Goal: Task Accomplishment & Management: Complete application form

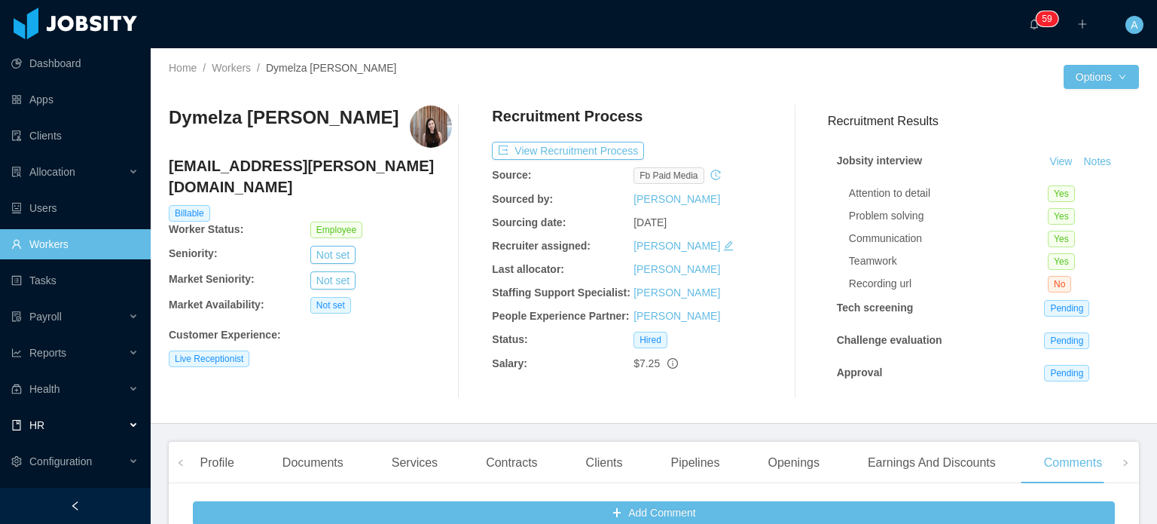
click at [122, 425] on div "HR" at bounding box center [75, 425] width 151 height 30
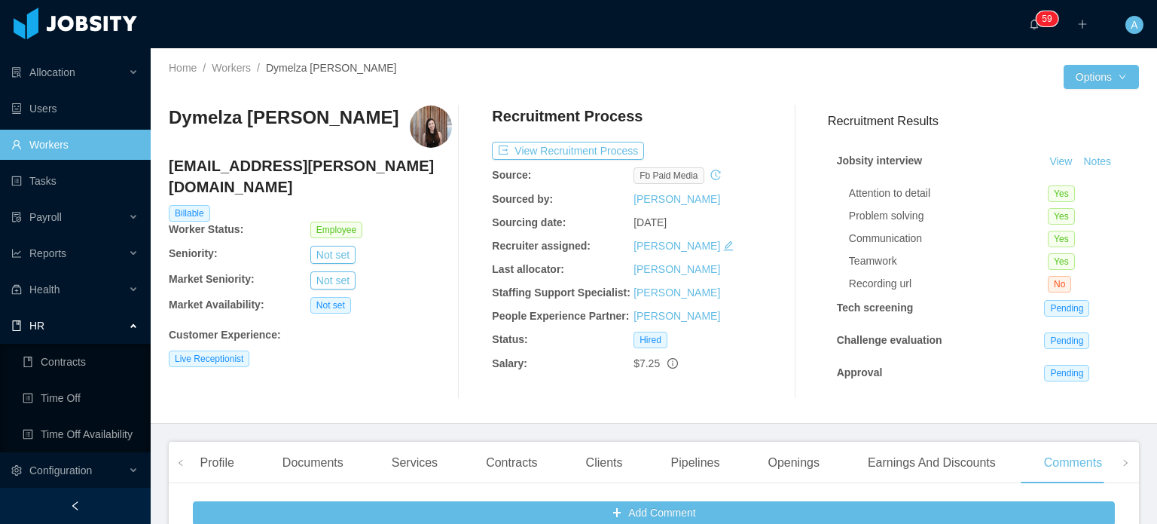
scroll to position [97, 0]
click at [78, 407] on link "Time Off" at bounding box center [81, 400] width 116 height 30
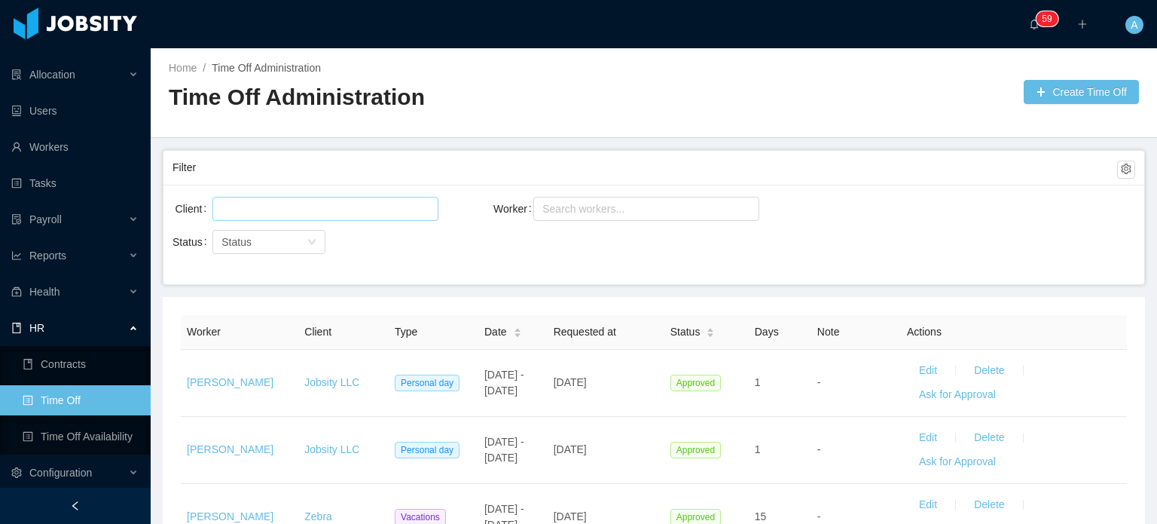
click at [311, 209] on div at bounding box center [323, 208] width 212 height 23
type input "********"
click at [335, 231] on li "Signpost" at bounding box center [325, 237] width 226 height 24
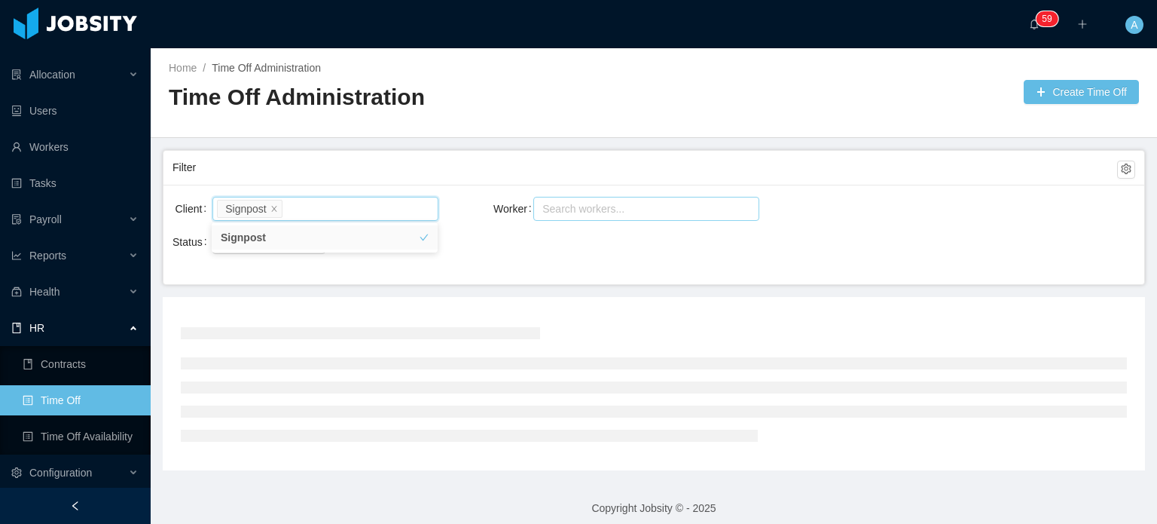
click at [580, 207] on div "Search workers..." at bounding box center [640, 208] width 194 height 15
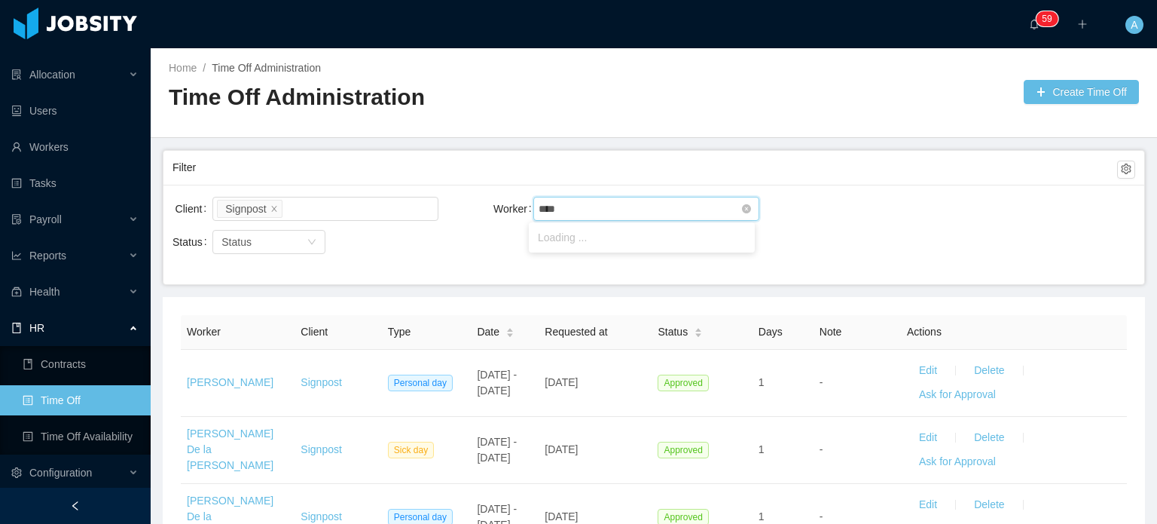
type input "*****"
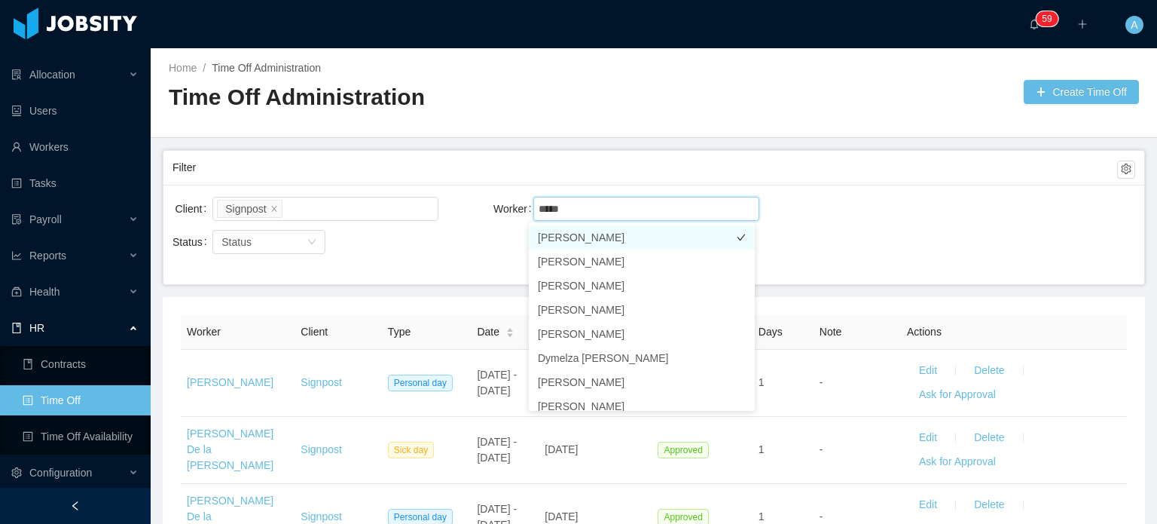
click at [585, 236] on li "[PERSON_NAME]" at bounding box center [642, 237] width 226 height 24
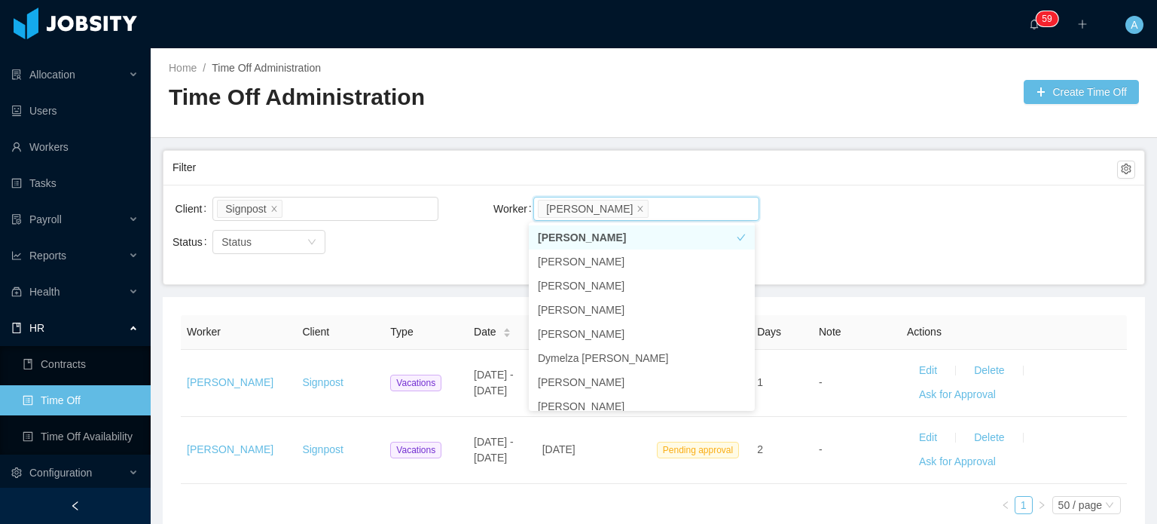
click at [798, 185] on div "Client Signpost Worker Search workers... Kelly Acosta Status Status" at bounding box center [654, 234] width 981 height 99
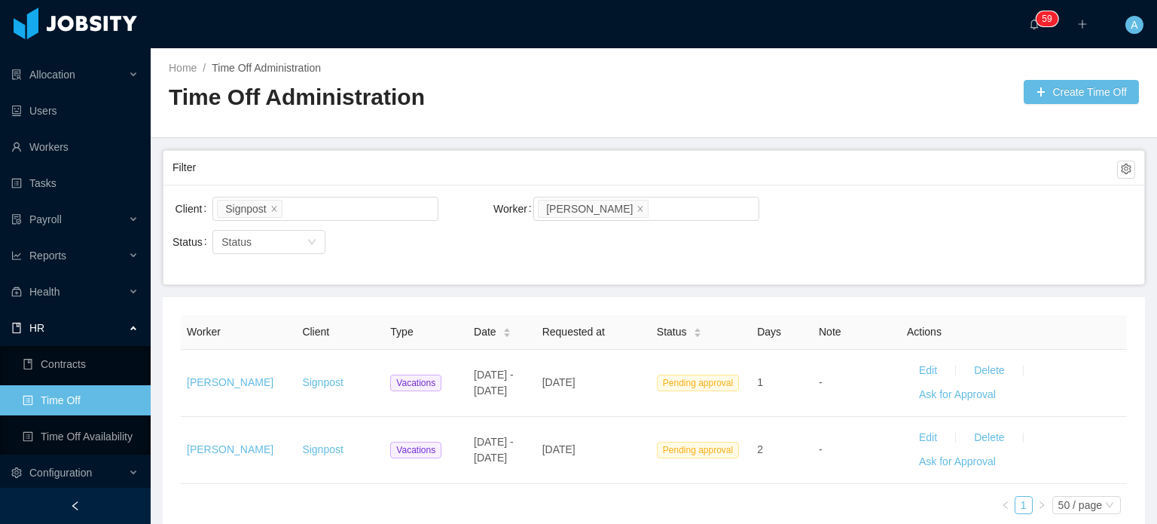
click at [1039, 105] on div "Home / Time Off Administration / Time Off Administration Create Time Off" at bounding box center [654, 93] width 1007 height 90
click at [1041, 95] on button "Create Time Off" at bounding box center [1081, 92] width 115 height 24
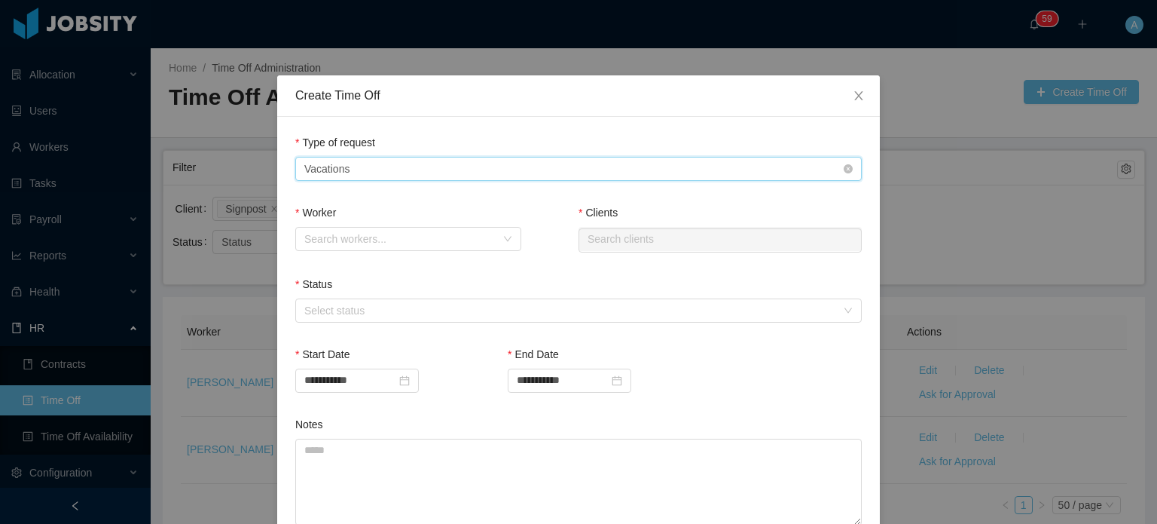
click at [407, 168] on div "Type of Request Vacations" at bounding box center [573, 168] width 539 height 23
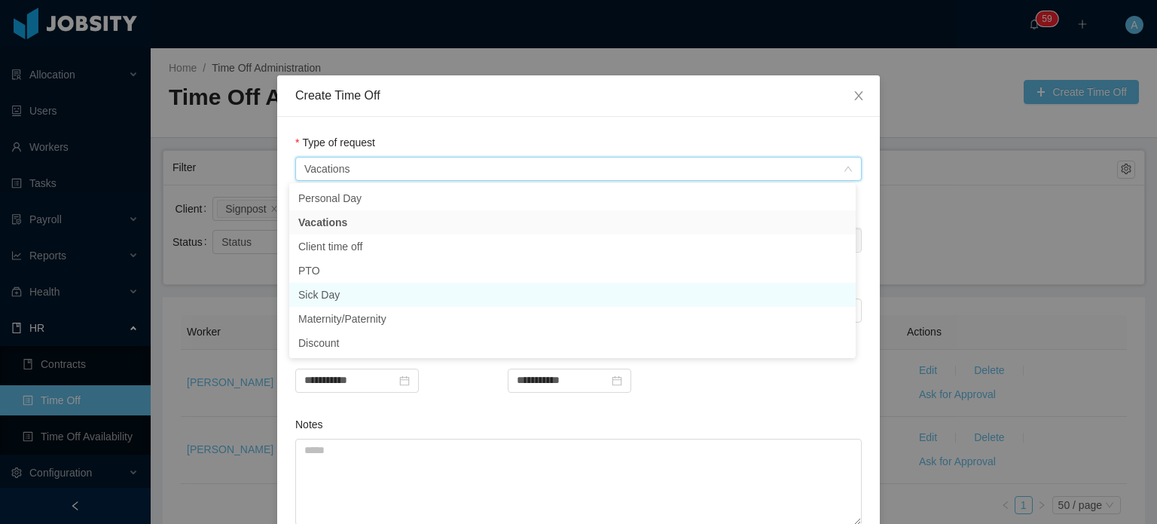
click at [343, 299] on li "Sick Day" at bounding box center [572, 295] width 567 height 24
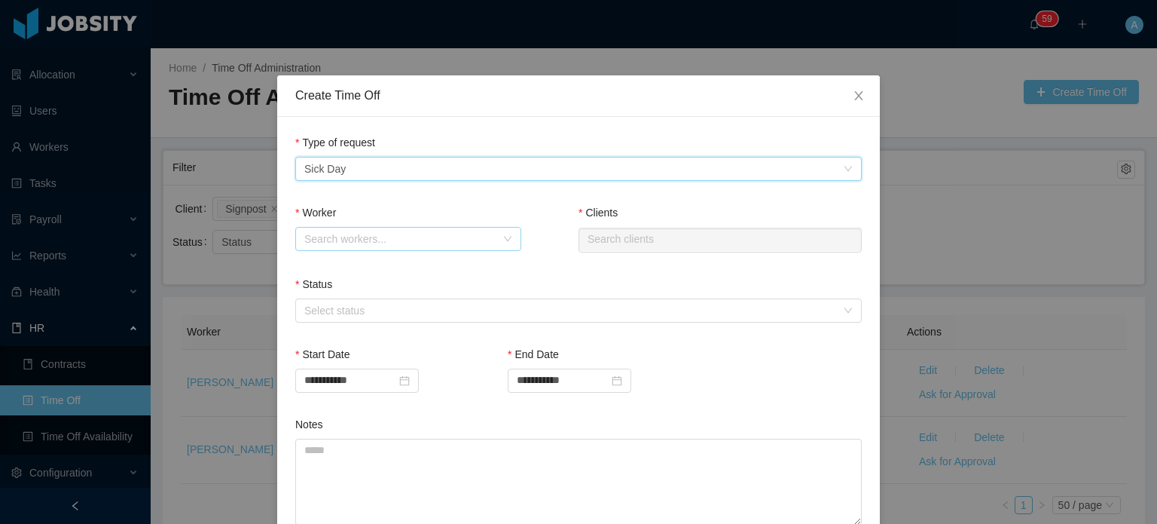
click at [393, 234] on div "Search workers..." at bounding box center [399, 238] width 191 height 15
type input "**********"
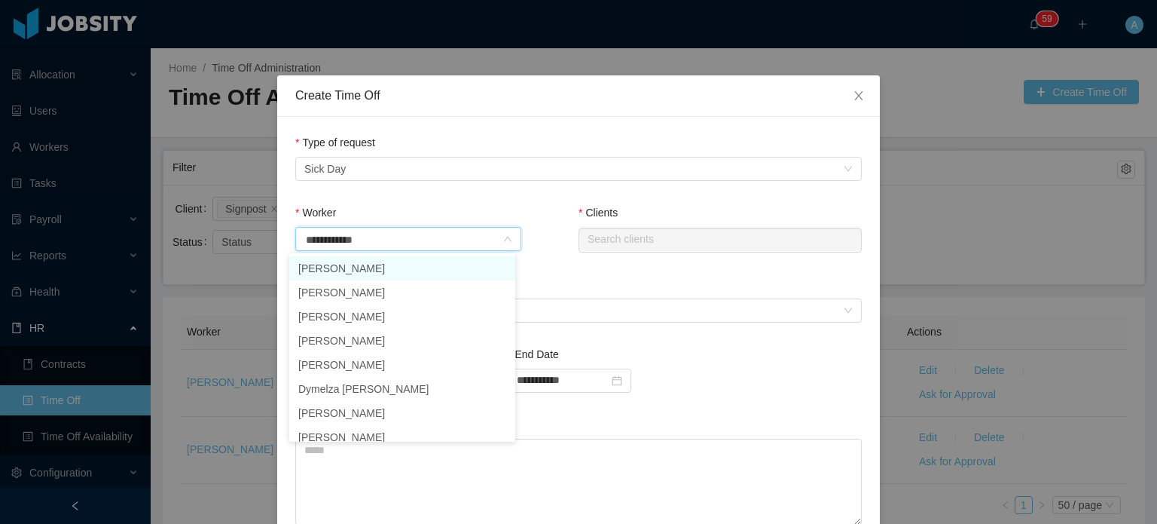
click at [412, 267] on li "[PERSON_NAME]" at bounding box center [402, 268] width 226 height 24
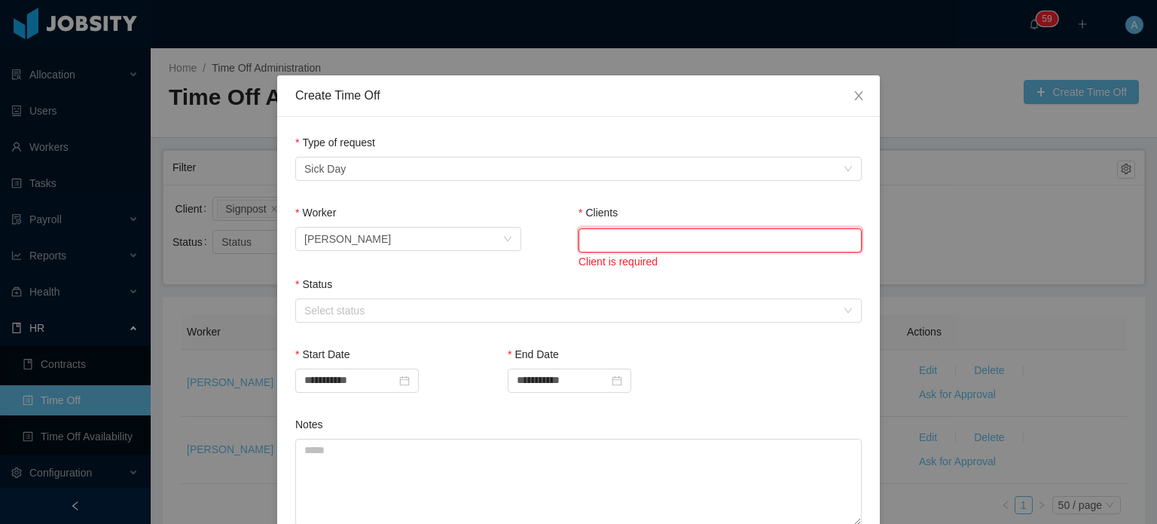
click at [614, 235] on input "text" at bounding box center [720, 240] width 283 height 24
click at [606, 260] on li "Signpost" at bounding box center [714, 268] width 283 height 24
type input "********"
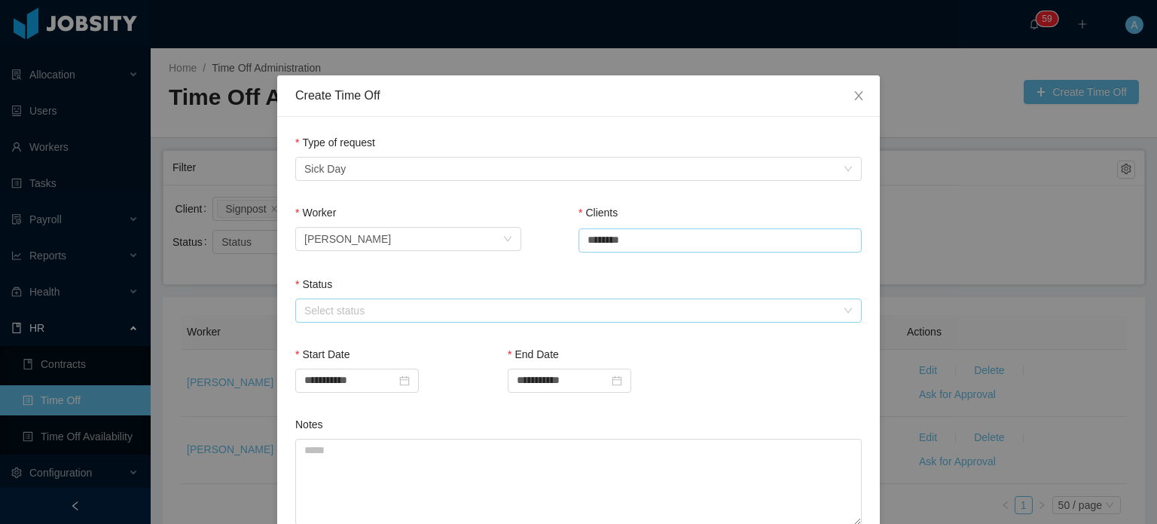
click at [533, 305] on div "Select status" at bounding box center [570, 310] width 532 height 15
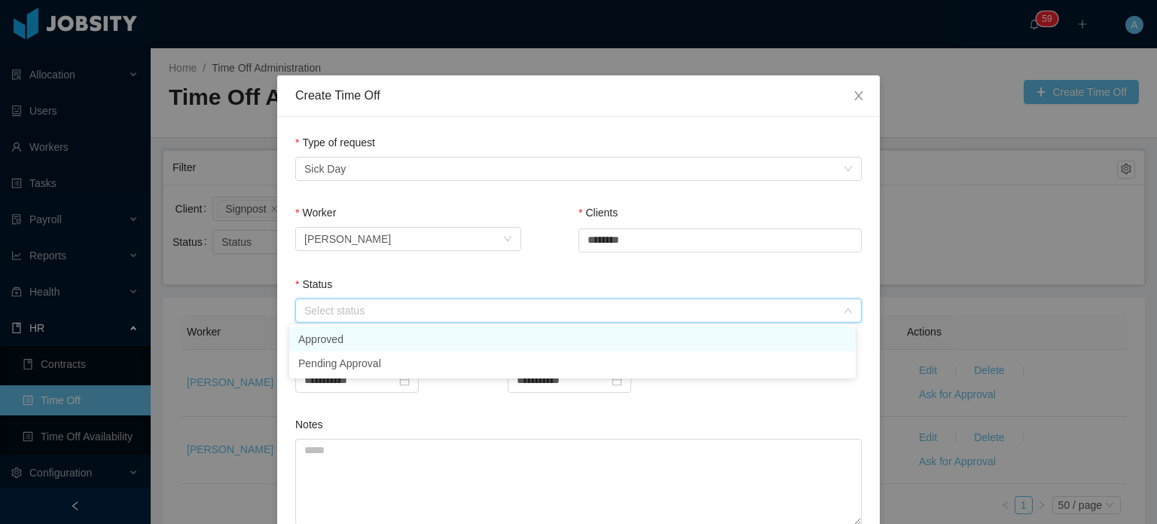
click at [431, 341] on li "Approved" at bounding box center [572, 339] width 567 height 24
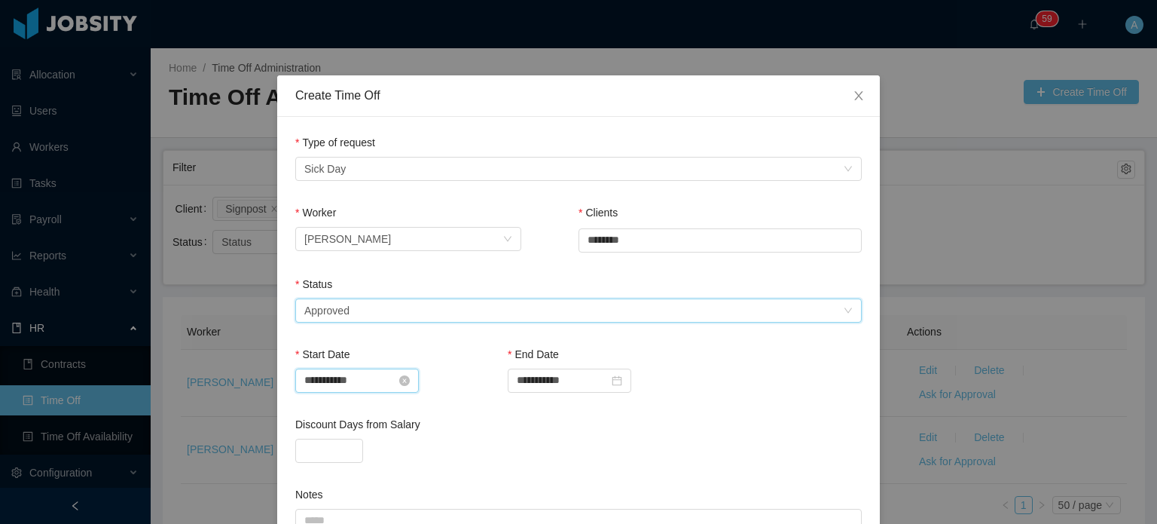
click at [358, 382] on input "**********" at bounding box center [357, 380] width 124 height 24
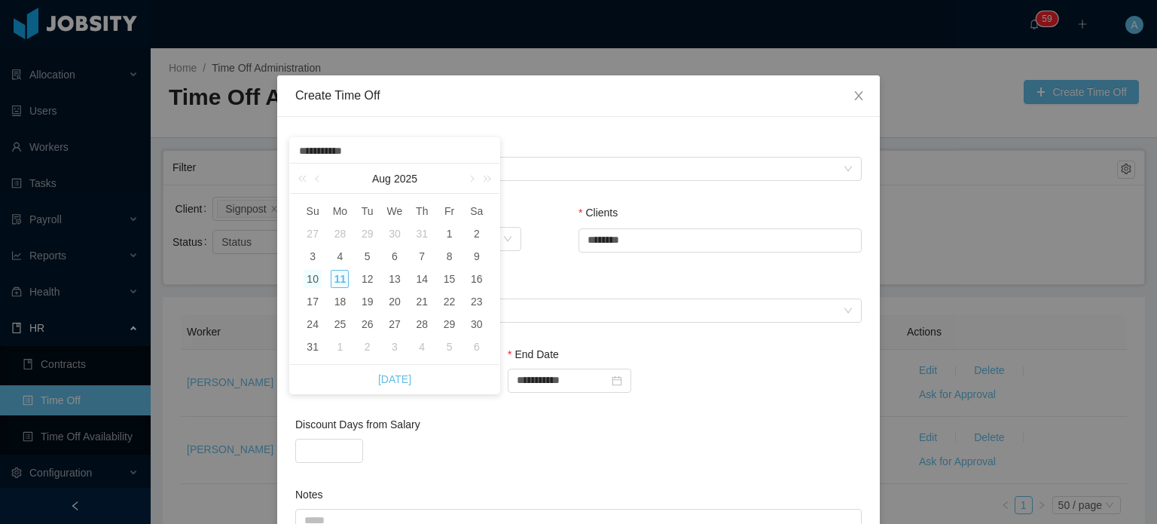
click at [312, 282] on div "10" at bounding box center [313, 279] width 18 height 18
type input "**********"
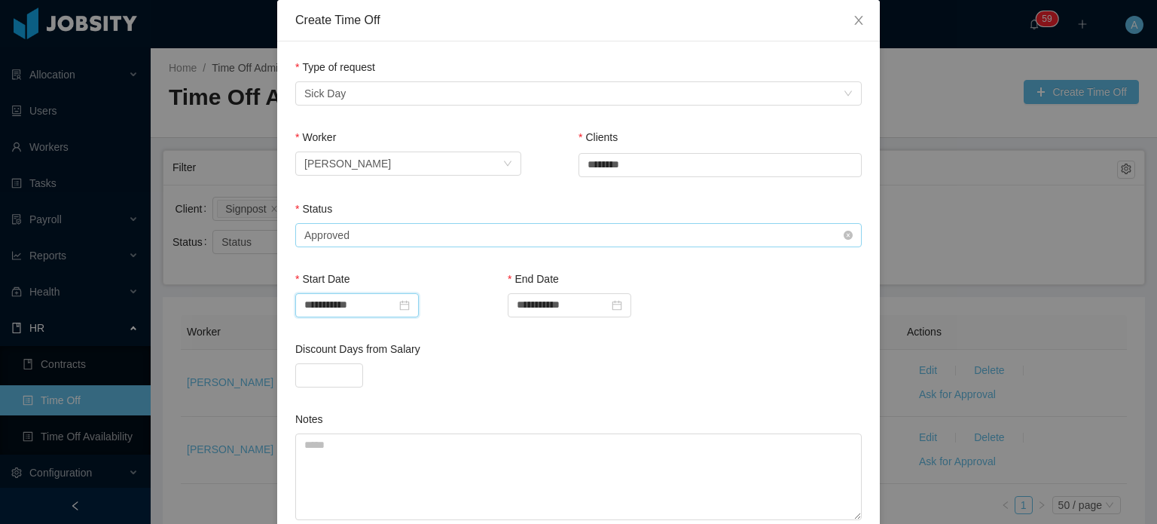
scroll to position [87, 0]
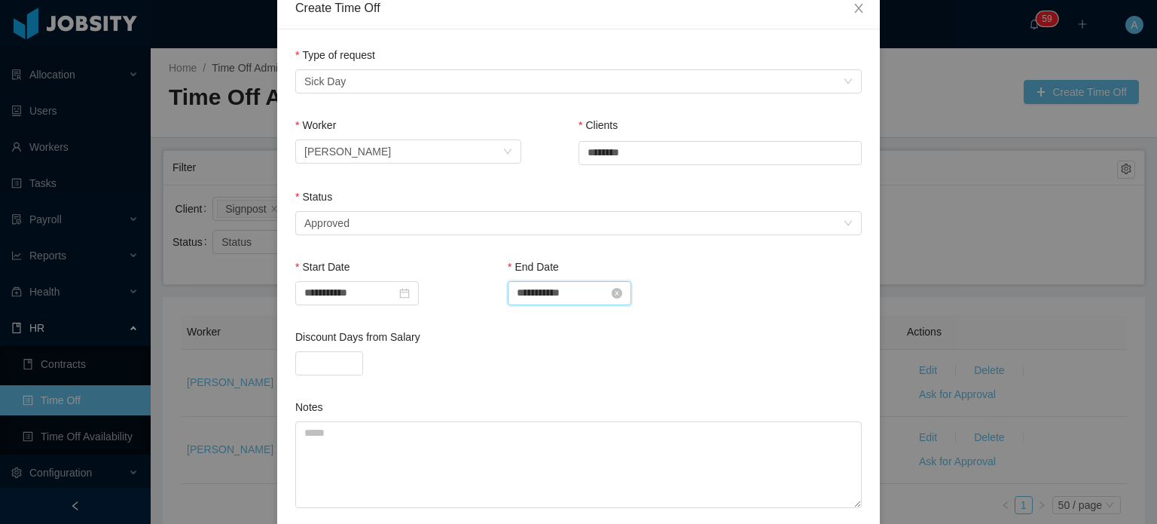
click at [534, 285] on input "**********" at bounding box center [570, 293] width 124 height 24
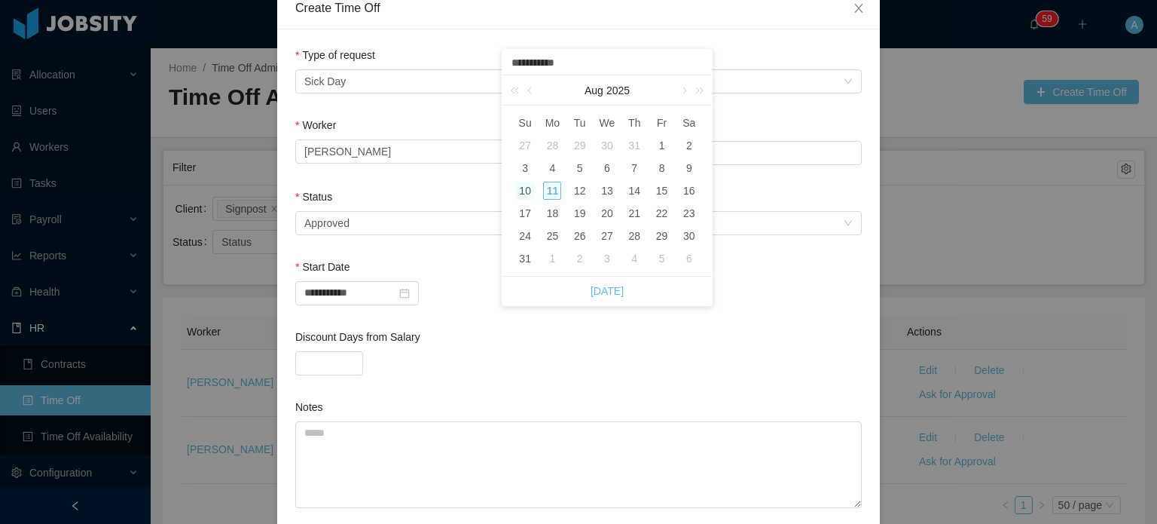
click at [530, 188] on div "10" at bounding box center [525, 191] width 18 height 18
type input "**********"
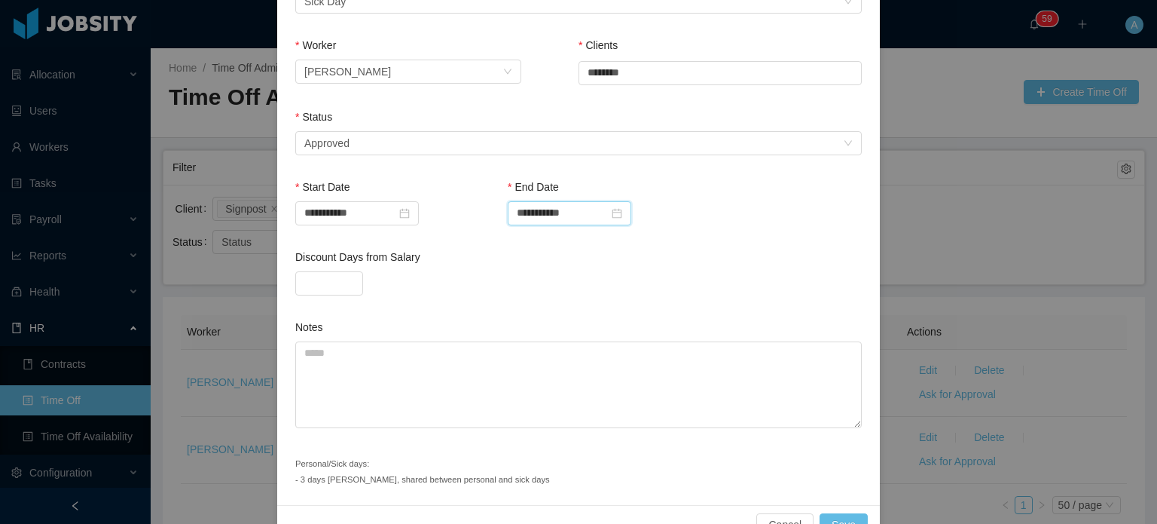
scroll to position [204, 0]
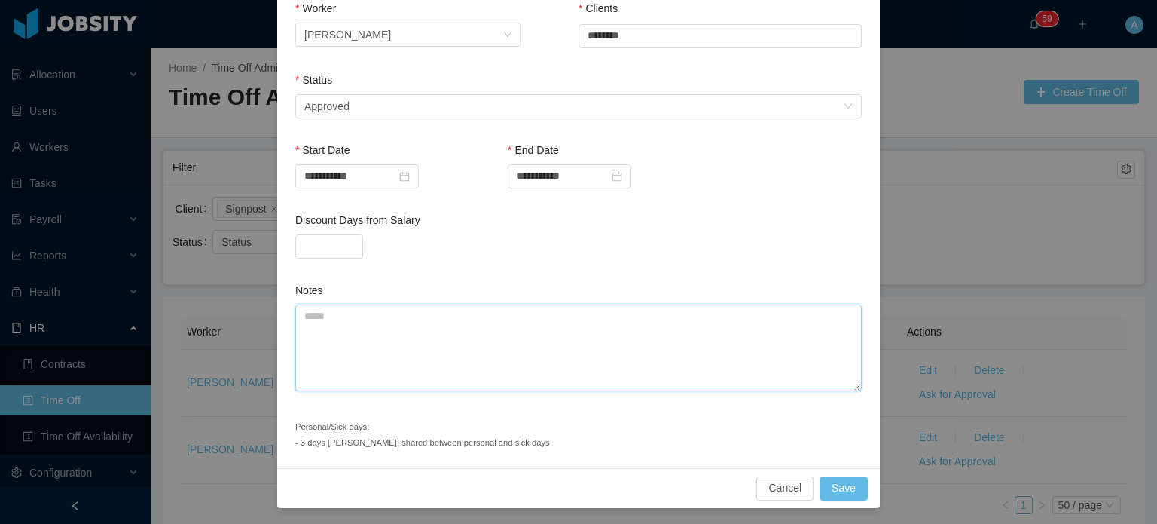
click at [458, 306] on textarea "Notes" at bounding box center [578, 347] width 567 height 87
click at [844, 488] on button "Save" at bounding box center [844, 488] width 48 height 24
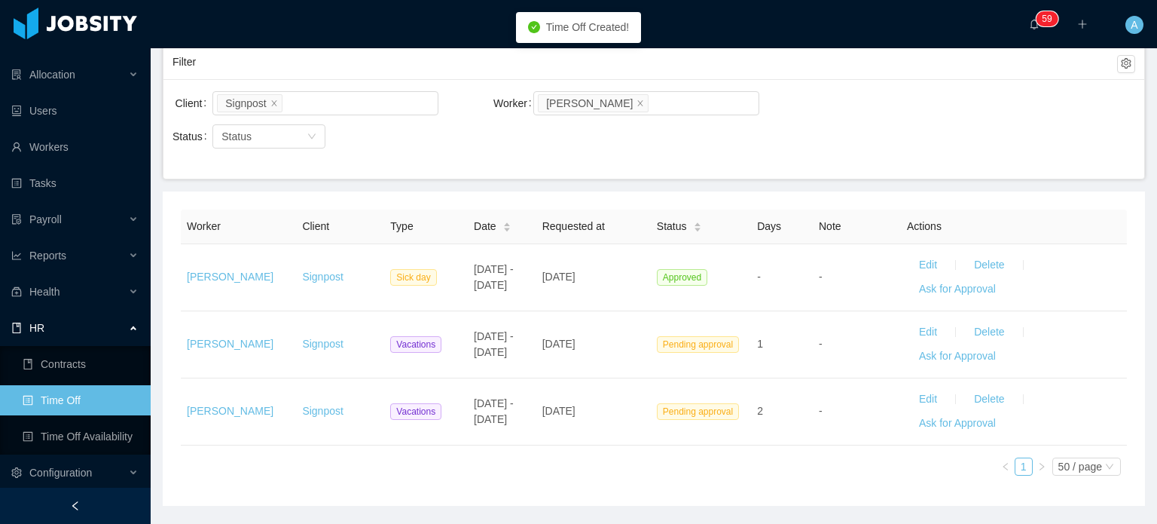
scroll to position [113, 0]
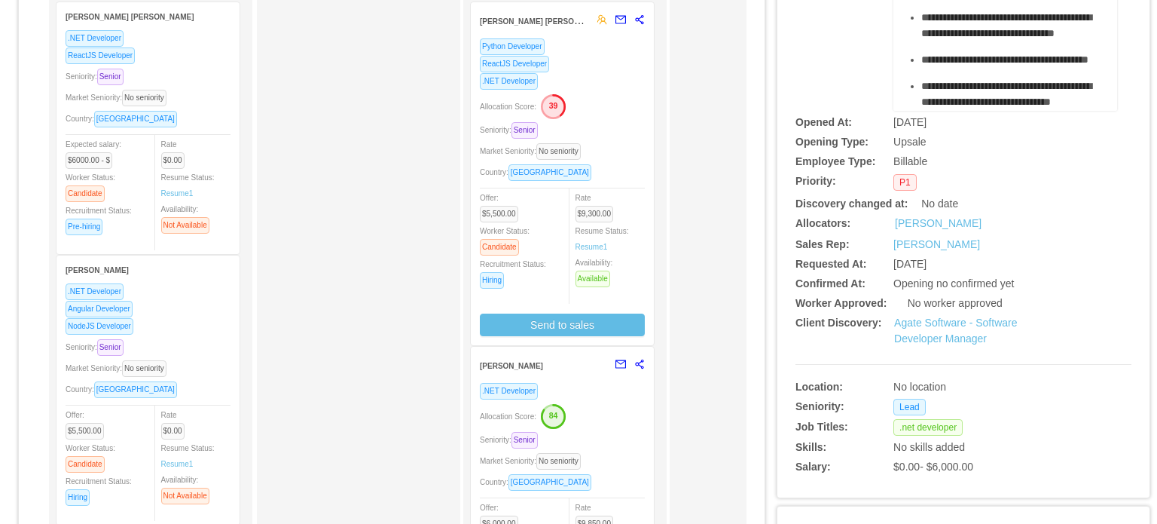
scroll to position [172, 0]
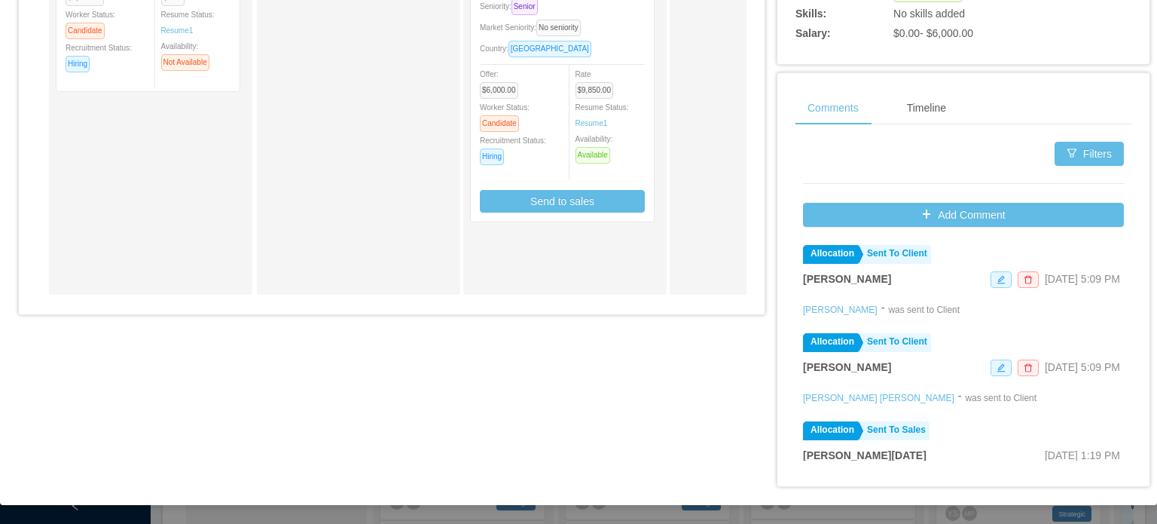
scroll to position [512, 0]
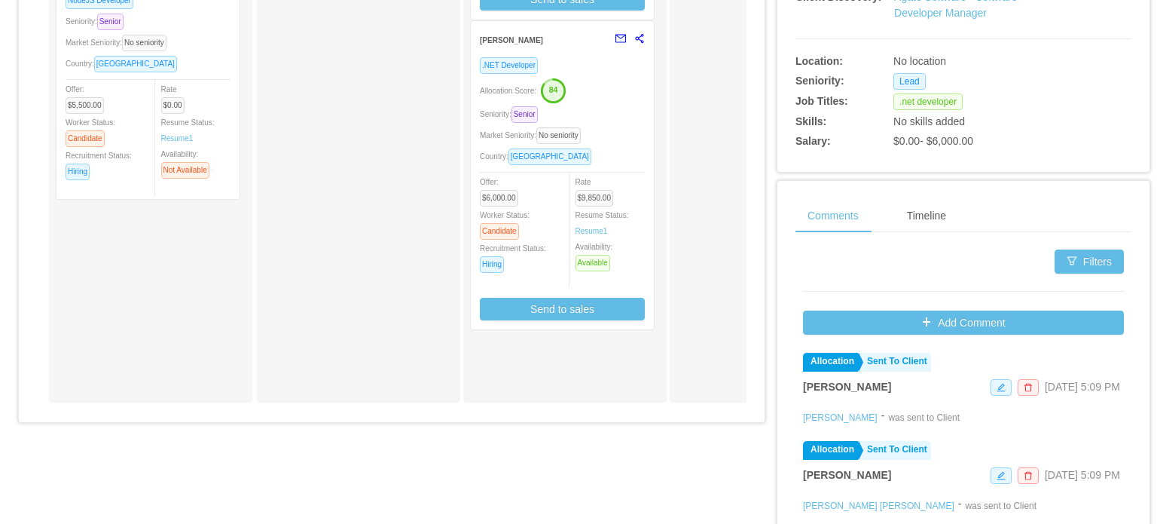
click at [630, 143] on div "Market Seniority: No seniority" at bounding box center [562, 135] width 165 height 17
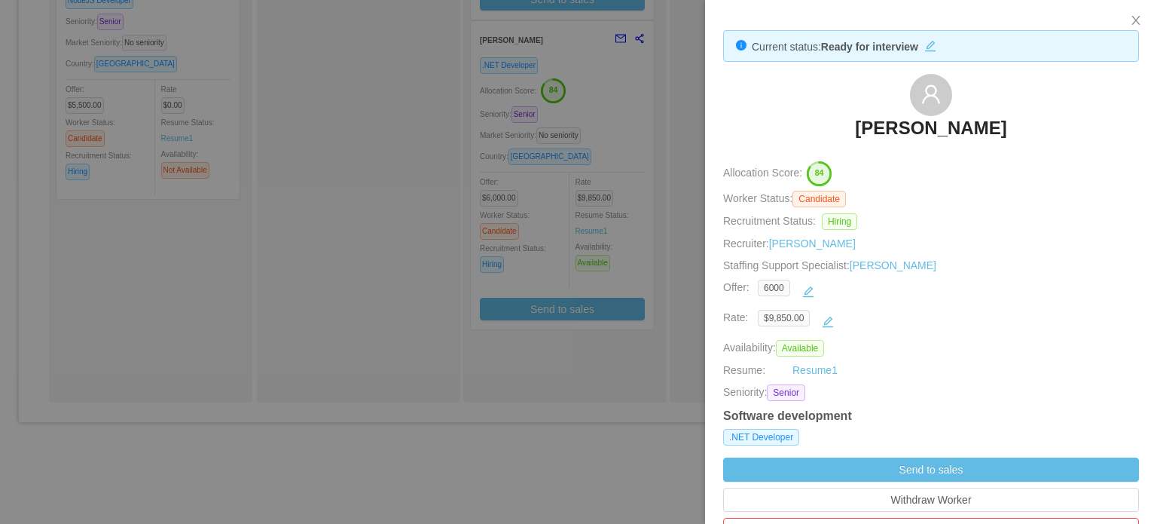
click at [666, 216] on div at bounding box center [578, 262] width 1157 height 524
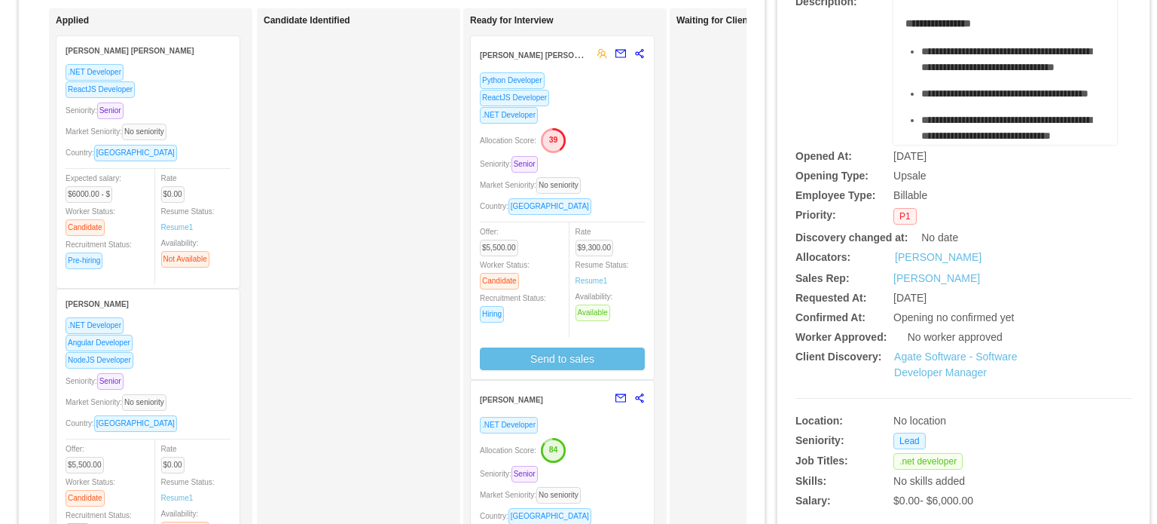
scroll to position [150, 0]
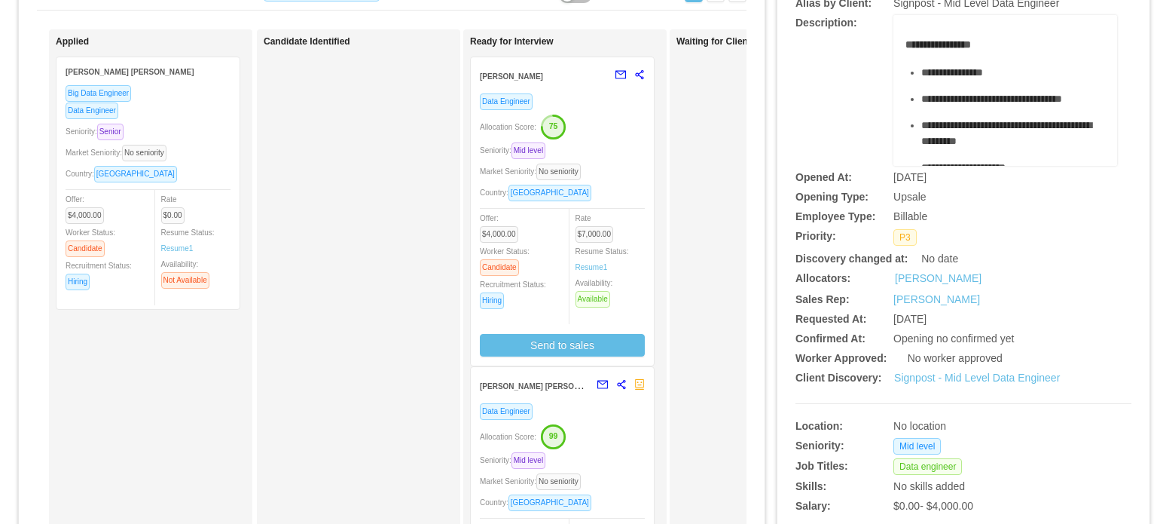
scroll to position [130, 0]
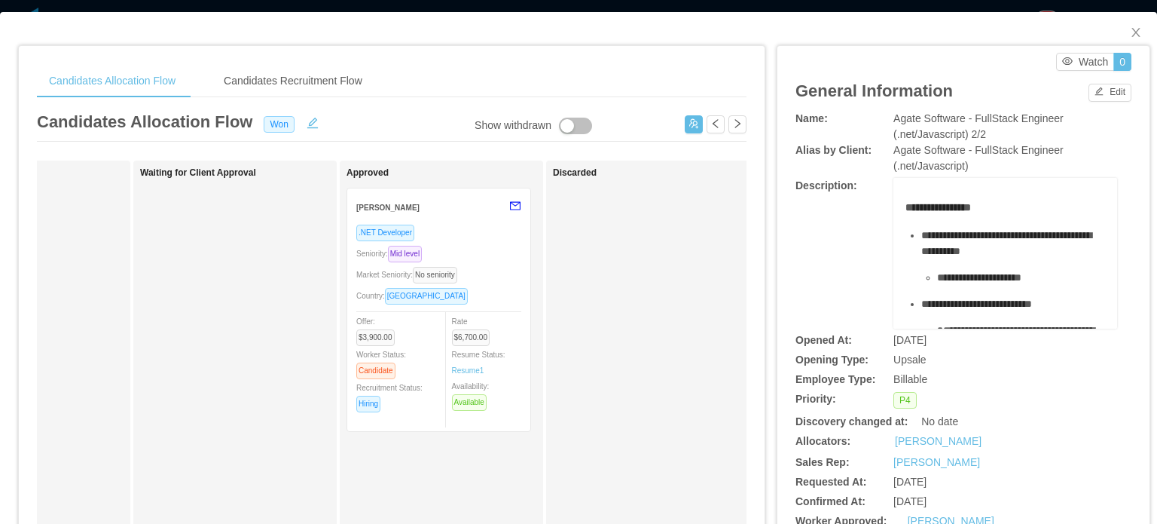
scroll to position [0, 538]
click at [512, 263] on div ".NET Developer Seniority: Mid level Market Seniority: No seniority Country: [GE…" at bounding box center [437, 323] width 165 height 198
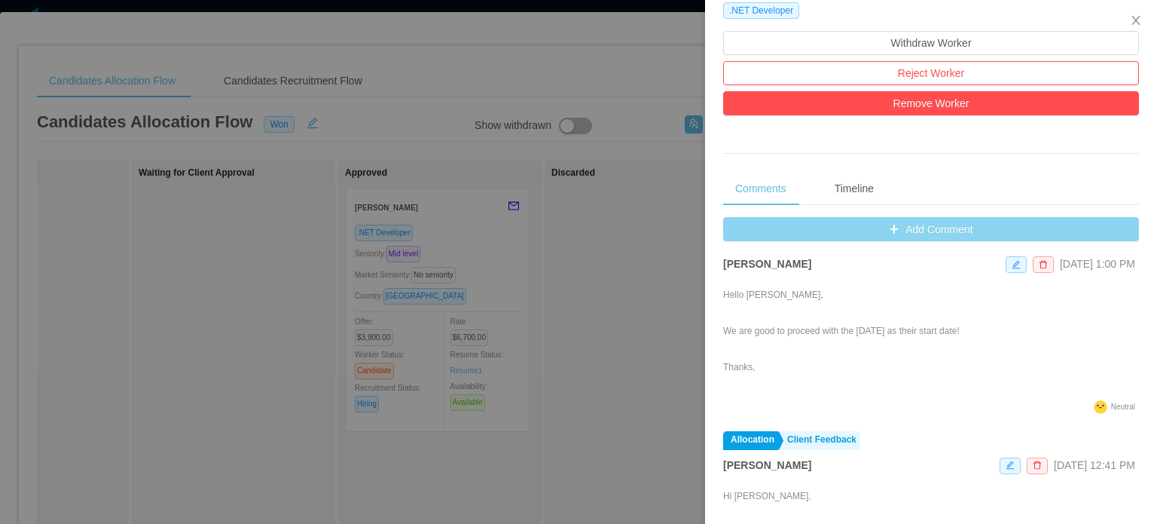
scroll to position [30, 0]
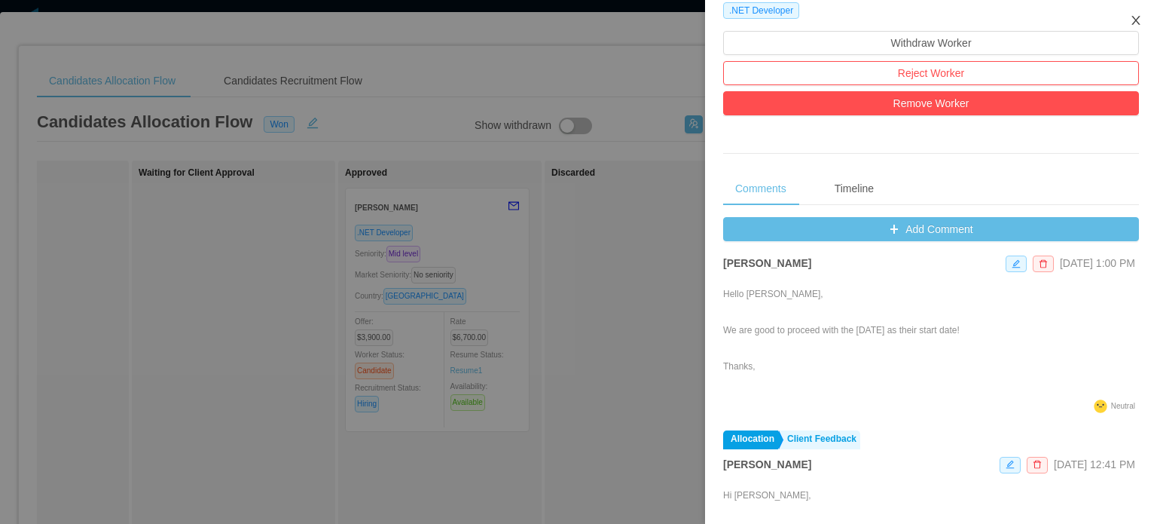
click at [1139, 17] on icon "icon: close" at bounding box center [1136, 20] width 12 height 12
